Goal: Find specific page/section: Find specific page/section

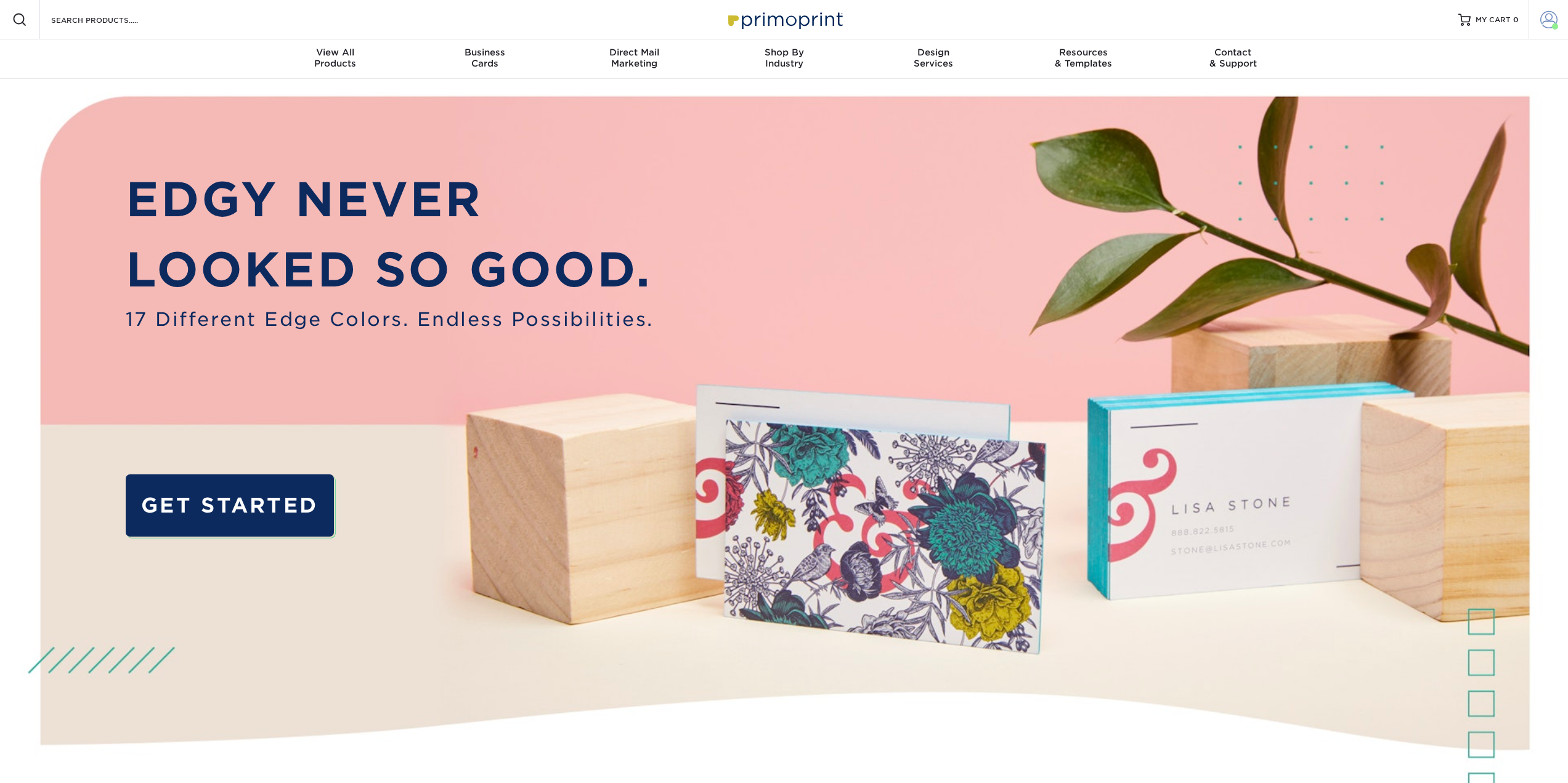
click at [1549, 19] on span at bounding box center [1549, 19] width 17 height 17
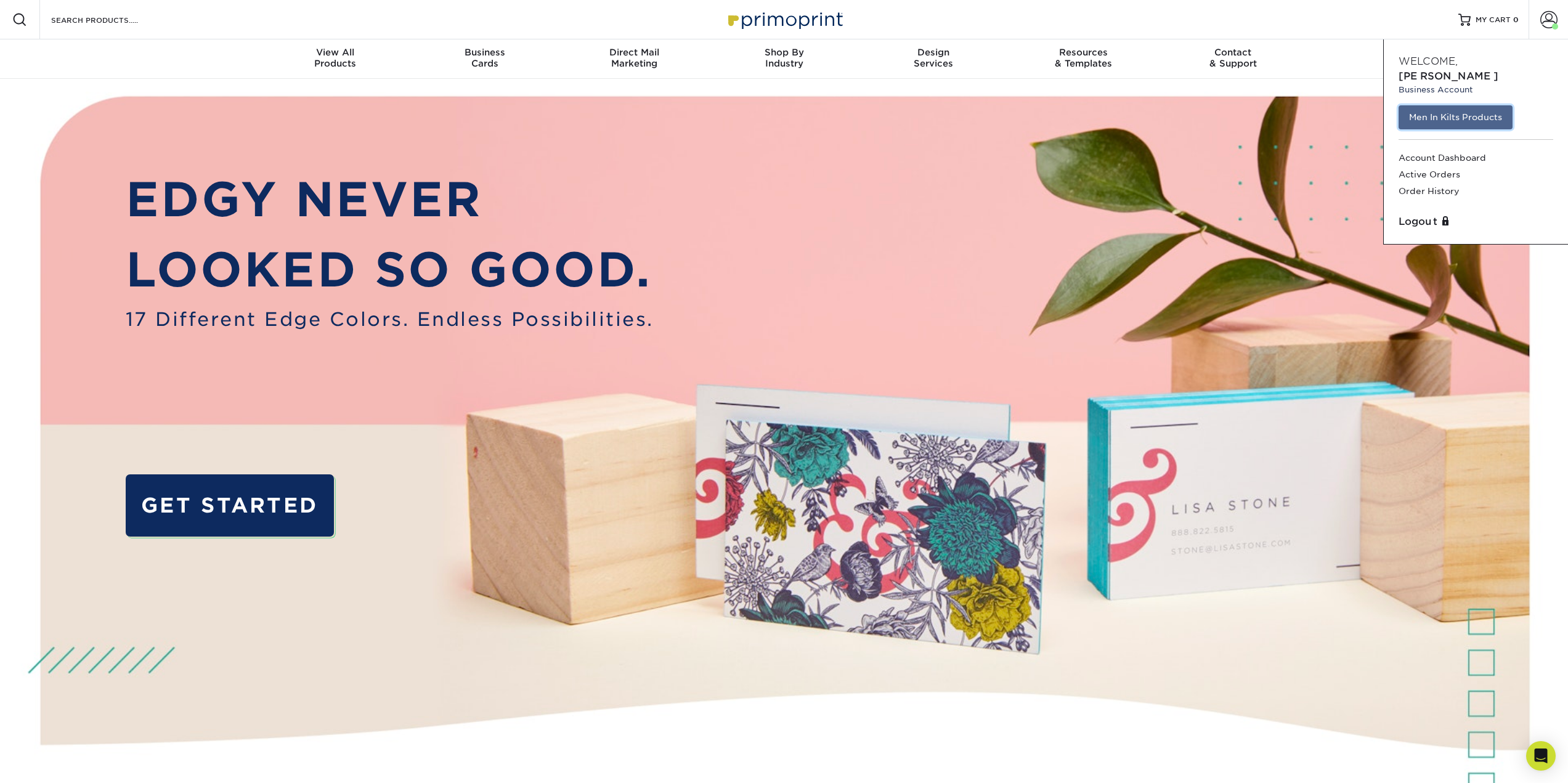
click at [1486, 106] on link "Men In Kilts Products" at bounding box center [1456, 117] width 114 height 23
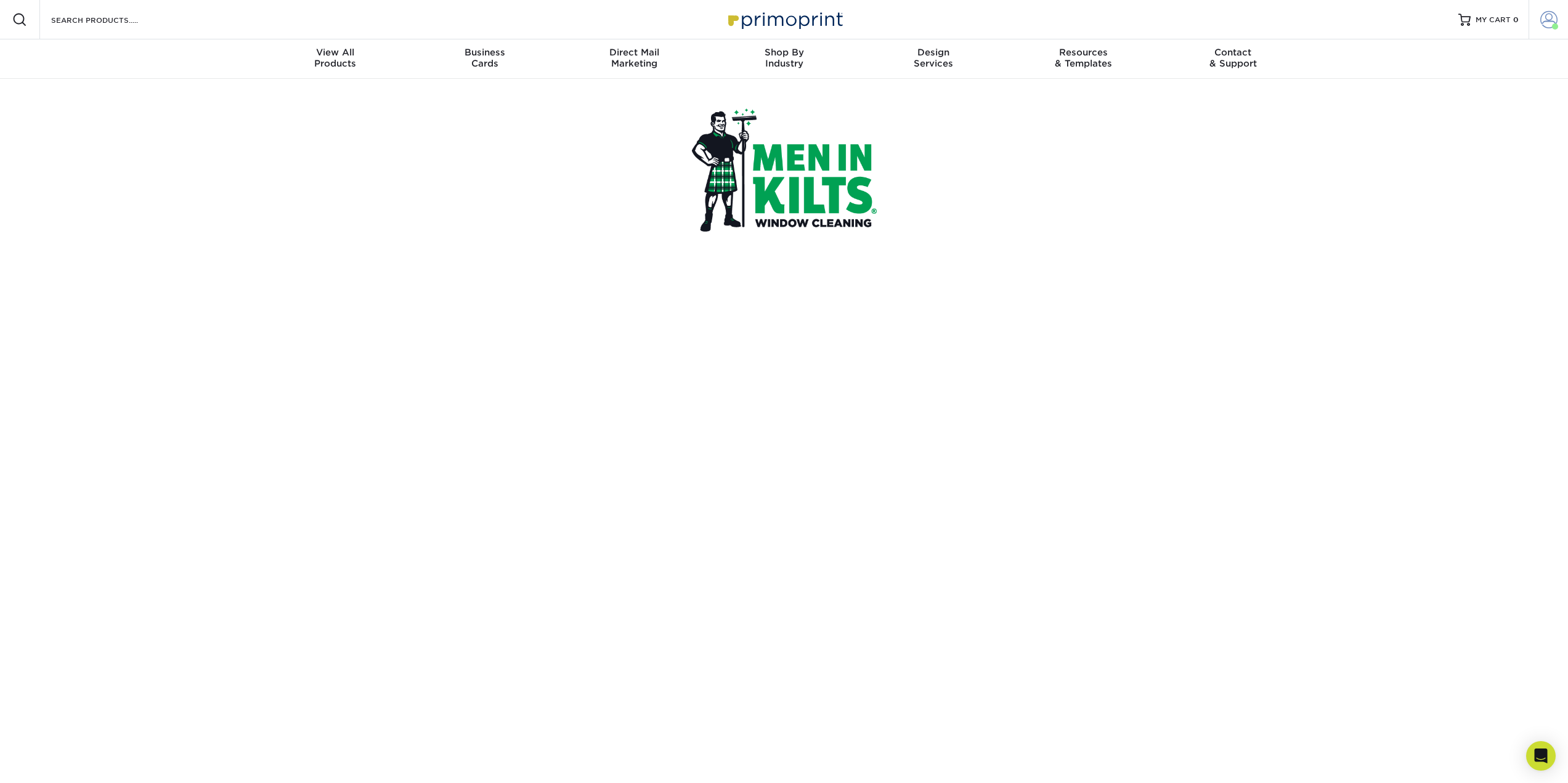
click at [1547, 18] on span at bounding box center [1549, 19] width 17 height 17
click at [1544, 762] on icon "Open Intercom Messenger" at bounding box center [1541, 756] width 16 height 16
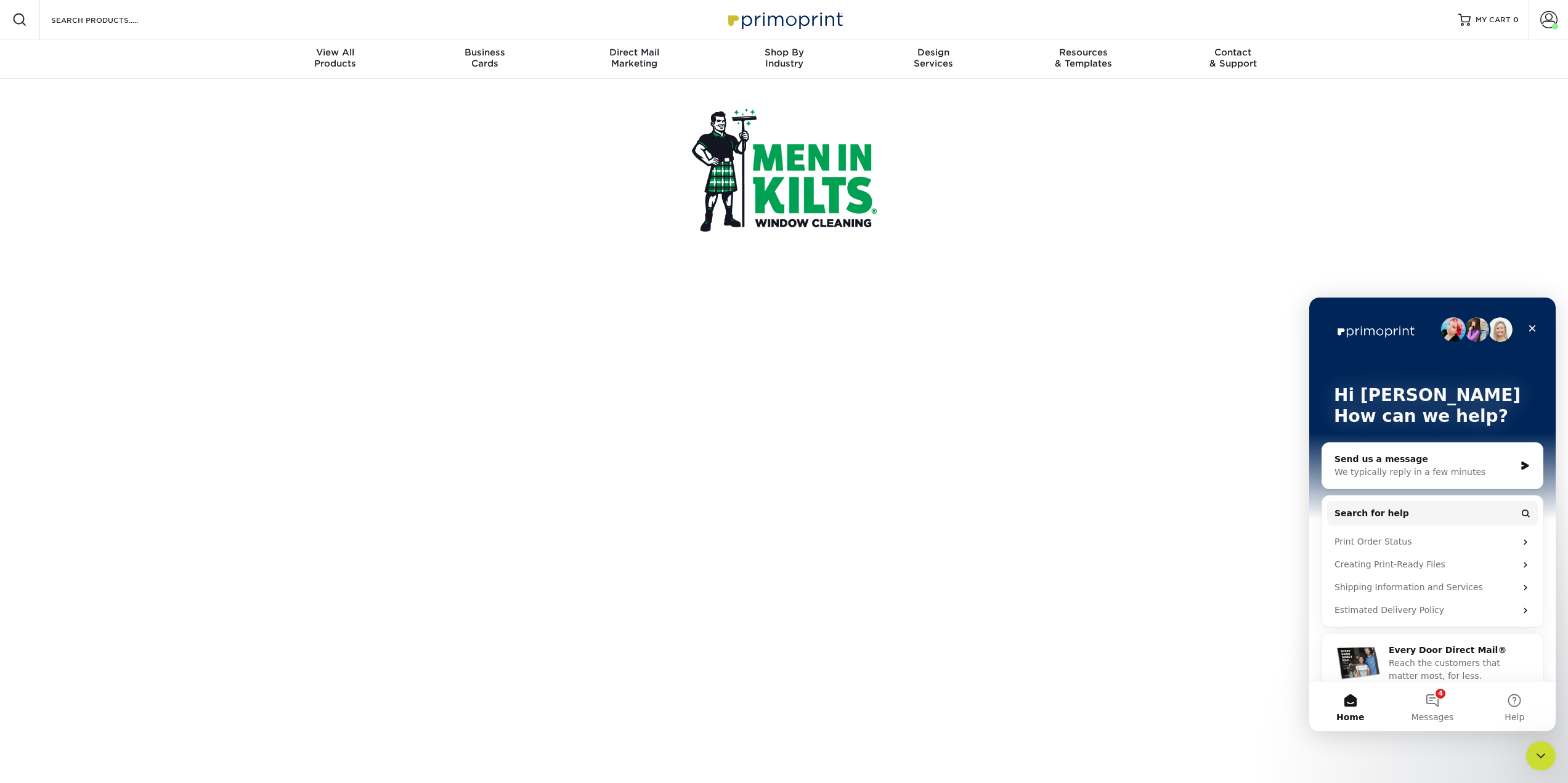
click at [1005, 158] on div at bounding box center [784, 170] width 721 height 183
